Goal: Task Accomplishment & Management: Manage account settings

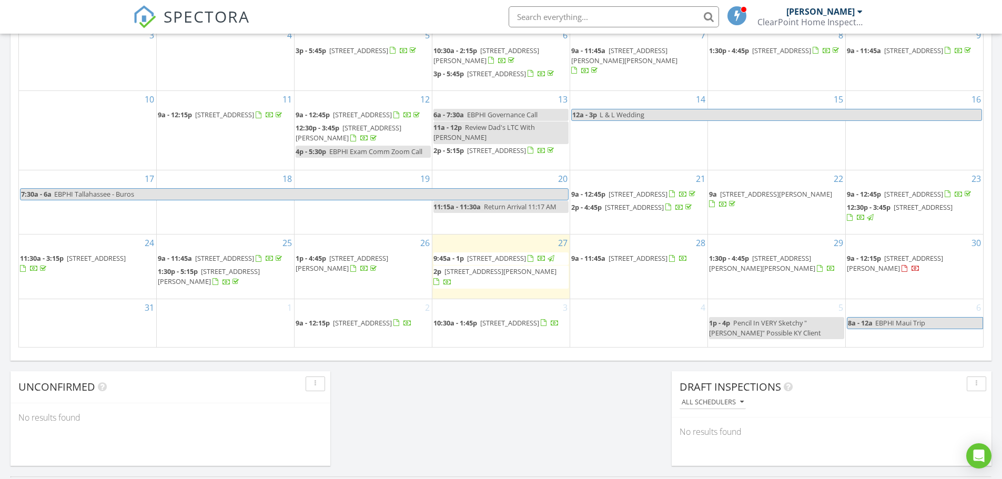
scroll to position [631, 0]
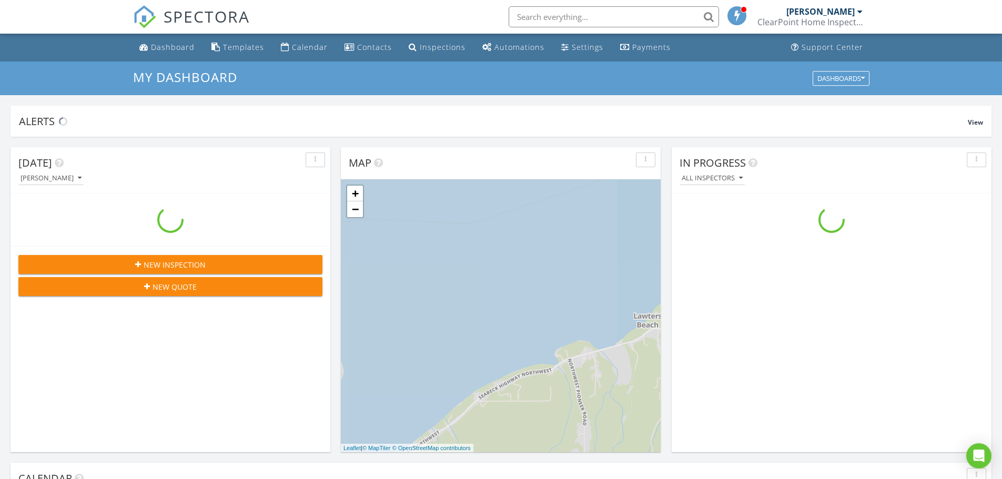
scroll to position [974, 1018]
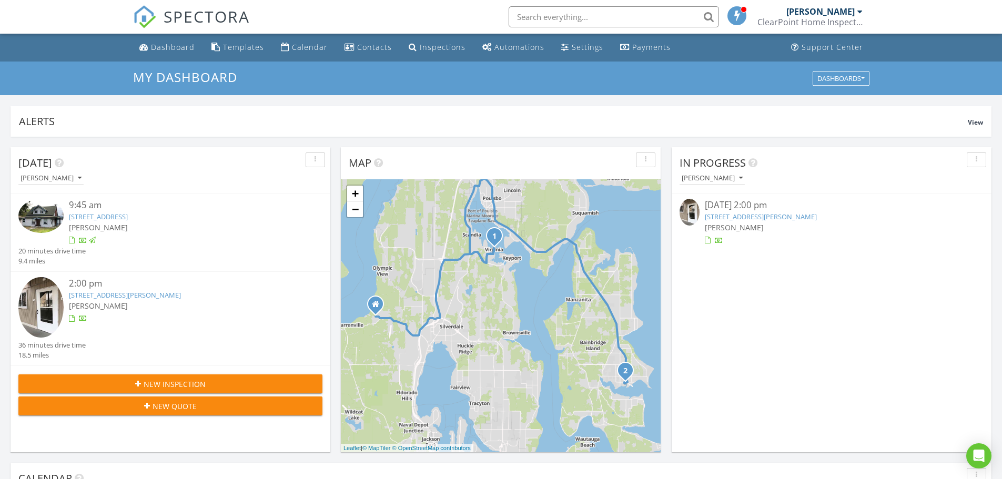
click at [724, 216] on link "[STREET_ADDRESS][PERSON_NAME]" at bounding box center [761, 216] width 112 height 9
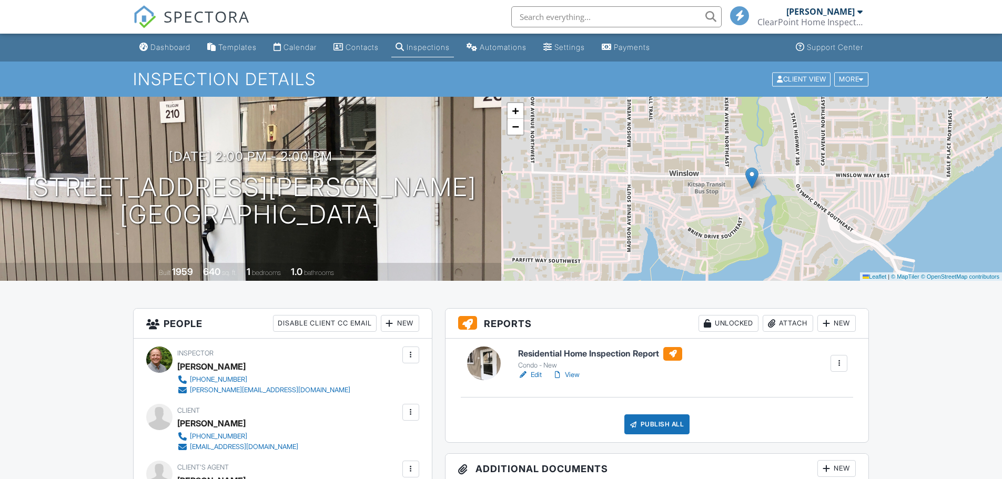
scroll to position [210, 0]
